Goal: Navigation & Orientation: Find specific page/section

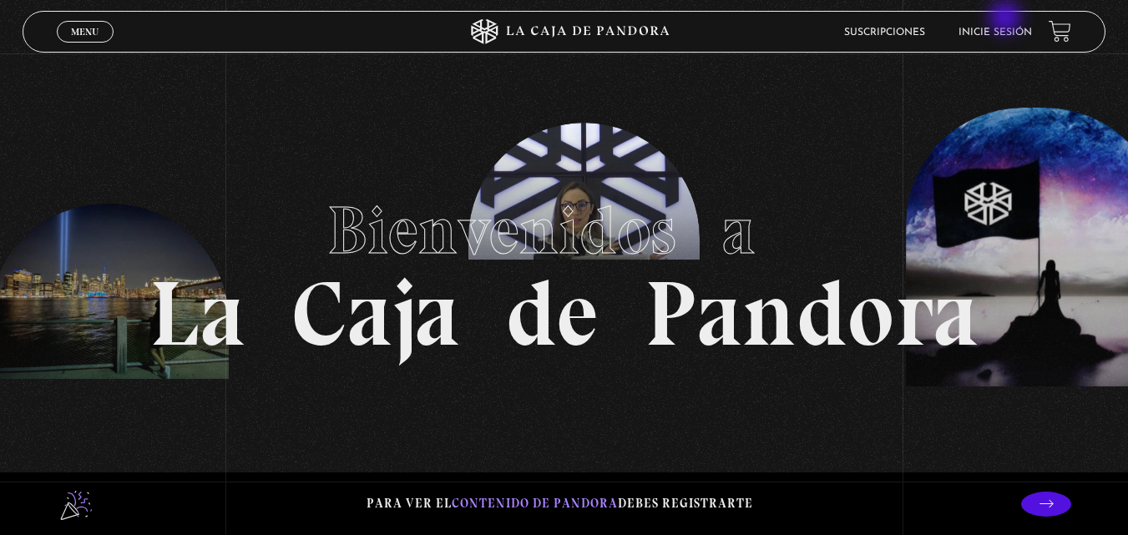
click at [1007, 19] on li "Inicie sesión" at bounding box center [994, 32] width 73 height 26
click at [1007, 30] on link "Inicie sesión" at bounding box center [994, 33] width 73 height 10
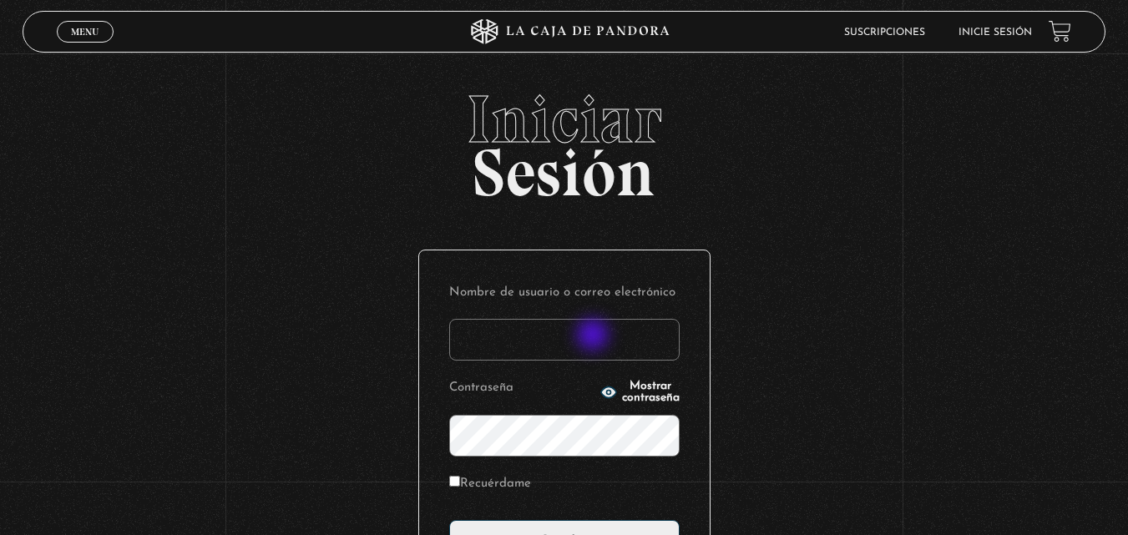
click at [594, 336] on input "Nombre de usuario o correo electrónico" at bounding box center [564, 340] width 230 height 42
type input "dporras12@gmail.com"
click at [449, 520] on input "Acceder" at bounding box center [564, 541] width 230 height 42
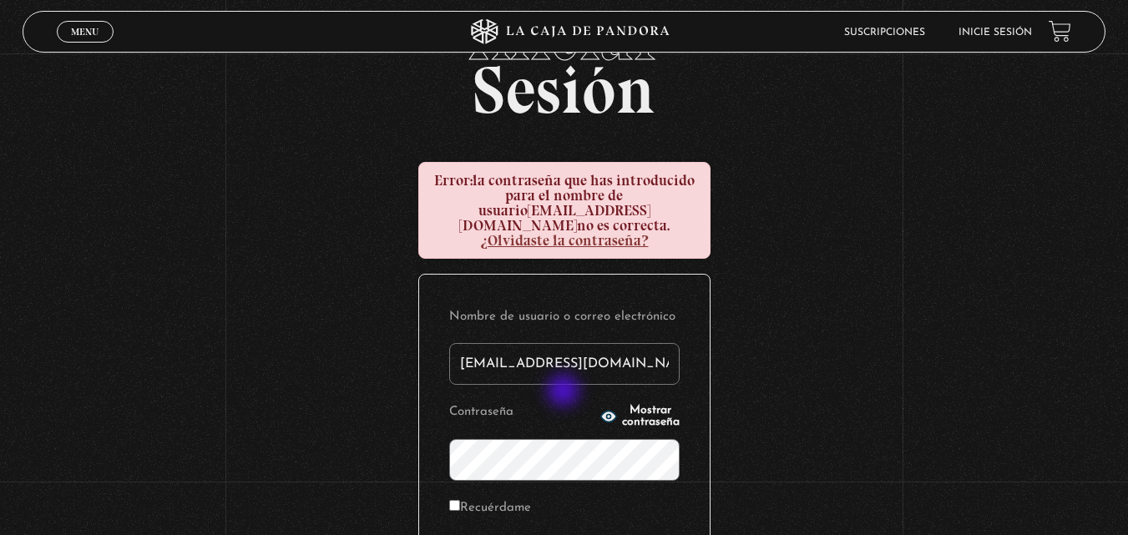
click at [565, 400] on p "Contraseña Mostrar contraseña" at bounding box center [564, 440] width 230 height 81
click at [600, 408] on icon "button" at bounding box center [608, 416] width 17 height 17
click at [460, 500] on input "Recuérdame" at bounding box center [454, 505] width 11 height 11
checkbox input "true"
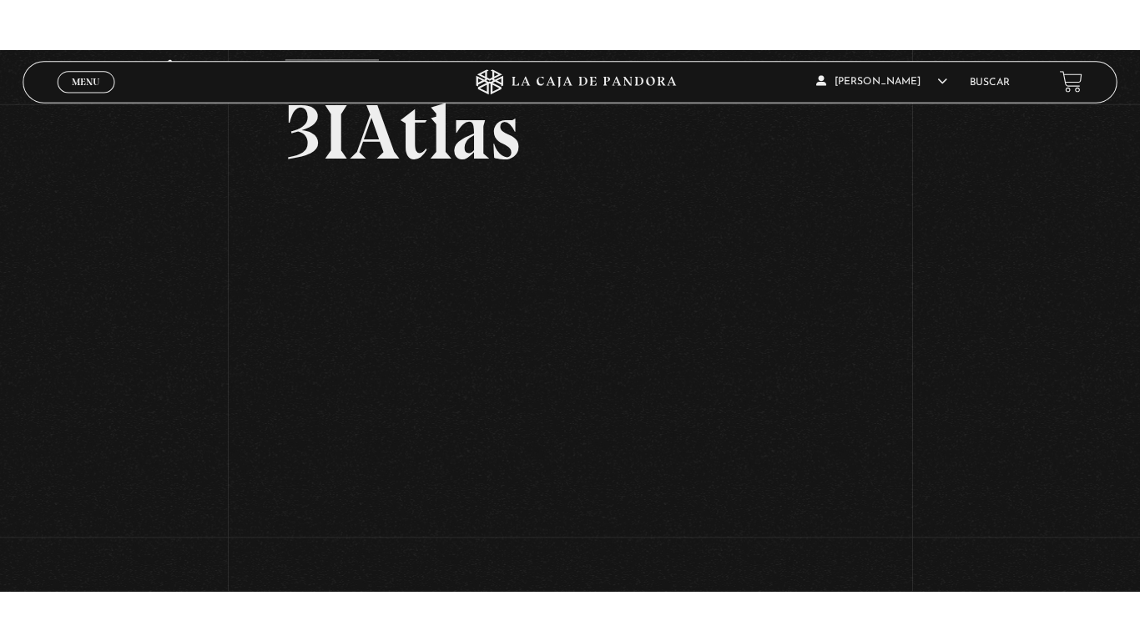
scroll to position [100, 0]
